Goal: Task Accomplishment & Management: Manage account settings

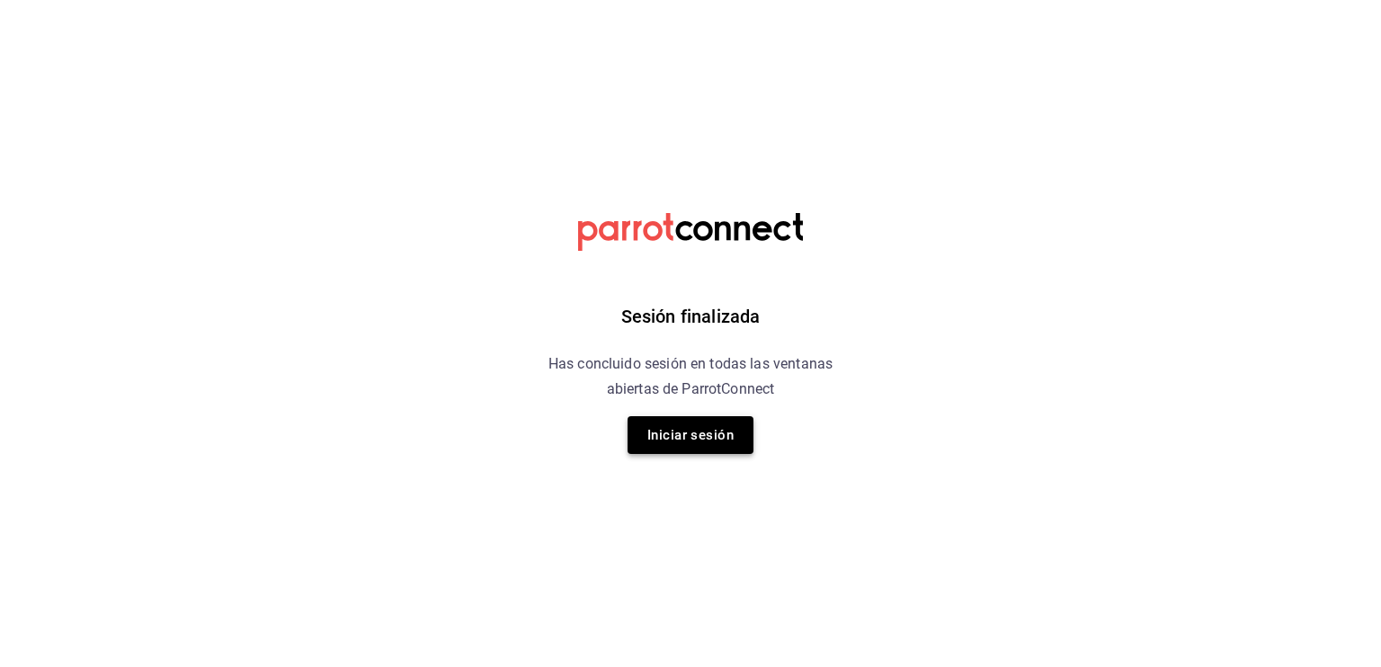
click at [669, 433] on button "Iniciar sesión" at bounding box center [691, 435] width 126 height 38
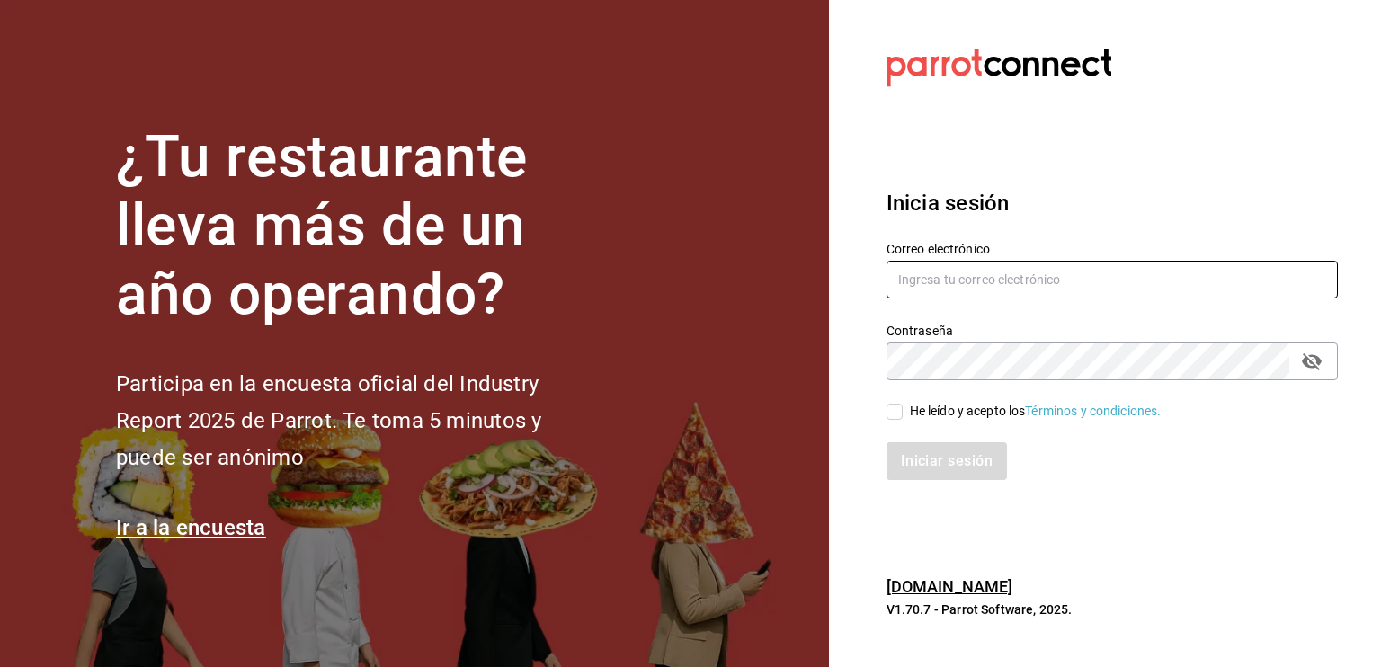
type input "[EMAIL_ADDRESS][DOMAIN_NAME]"
click at [890, 418] on input "He leído y acepto los Términos y condiciones." at bounding box center [895, 412] width 16 height 16
checkbox input "true"
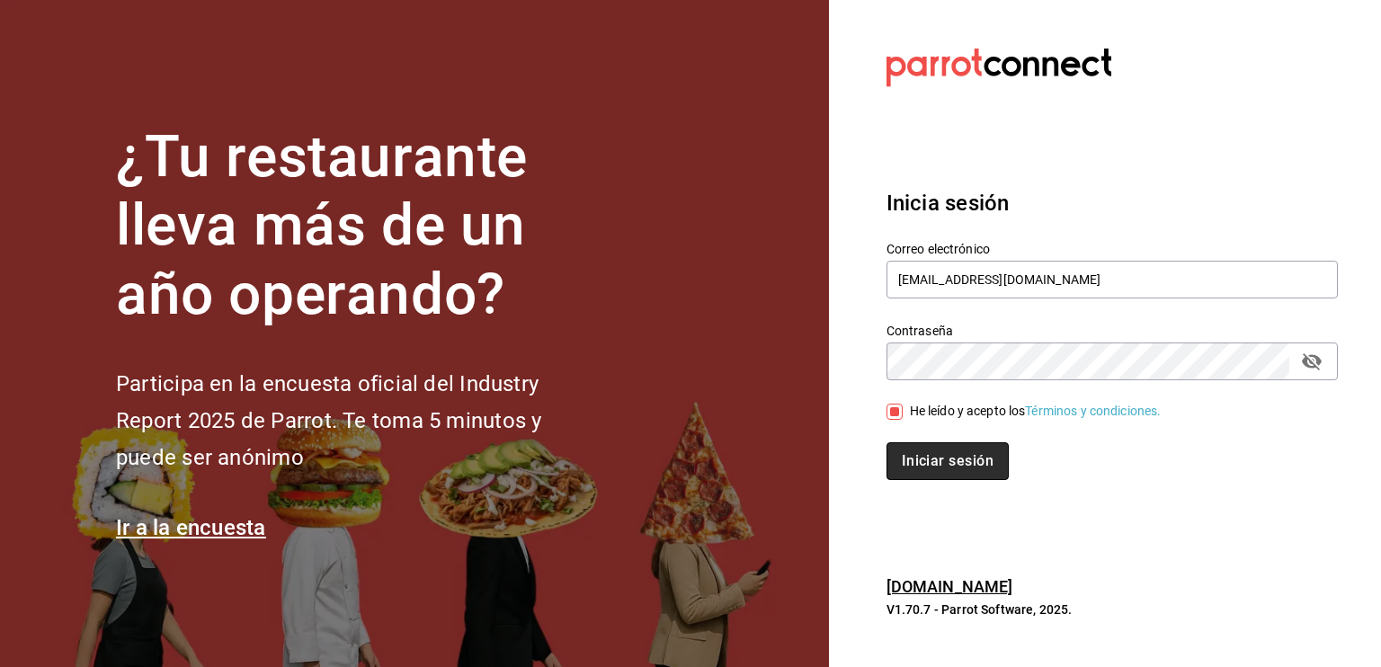
click at [923, 453] on button "Iniciar sesión" at bounding box center [948, 461] width 122 height 38
